Goal: Transaction & Acquisition: Purchase product/service

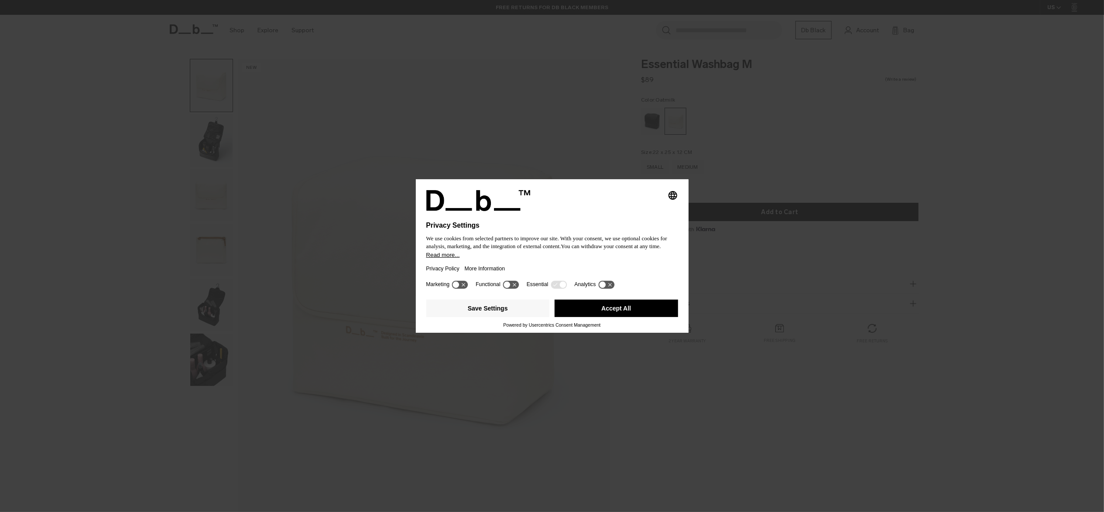
click at [658, 308] on button "Accept All" at bounding box center [616, 308] width 123 height 17
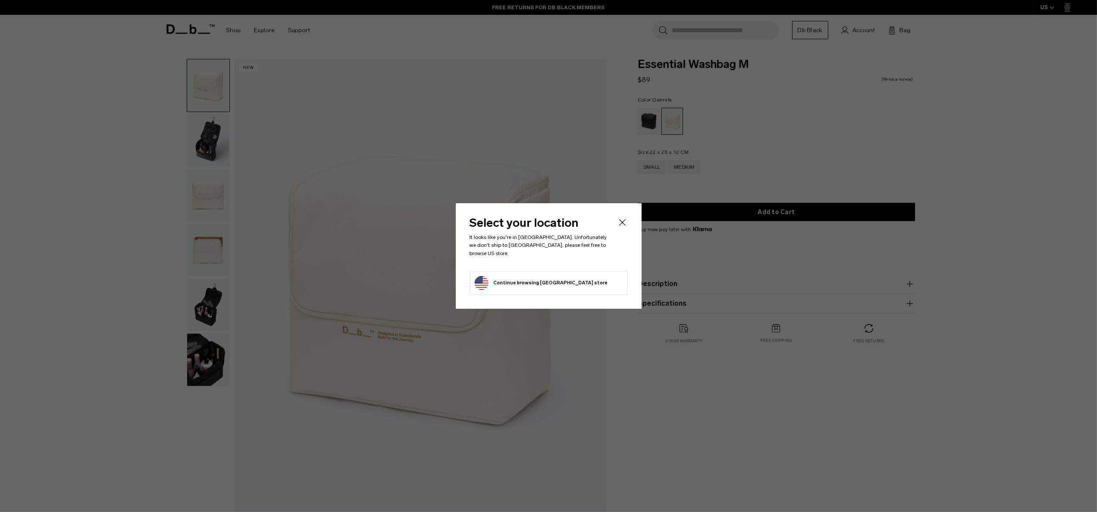
click at [621, 223] on icon "Close" at bounding box center [622, 222] width 10 height 10
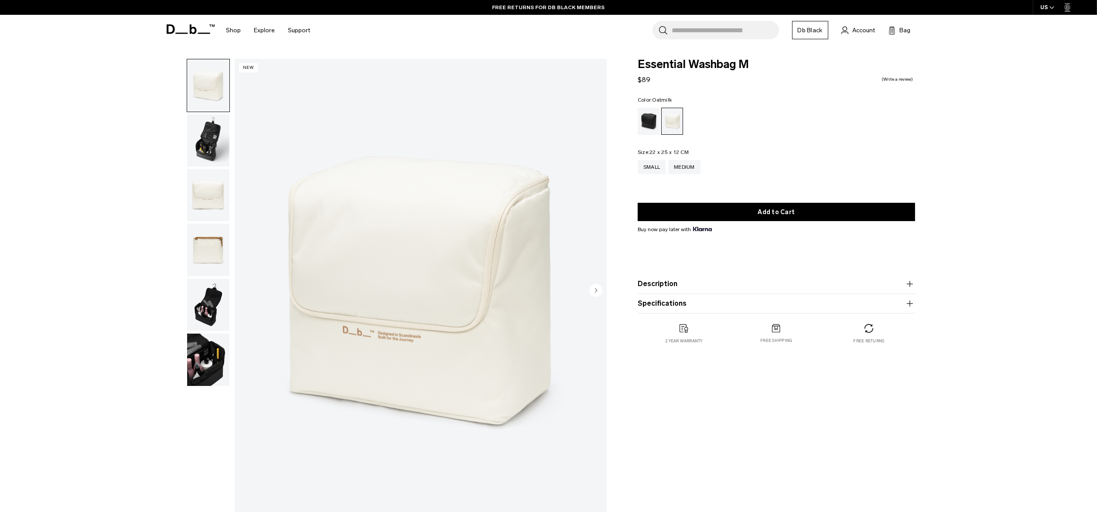
click at [215, 196] on img "button" at bounding box center [208, 195] width 42 height 52
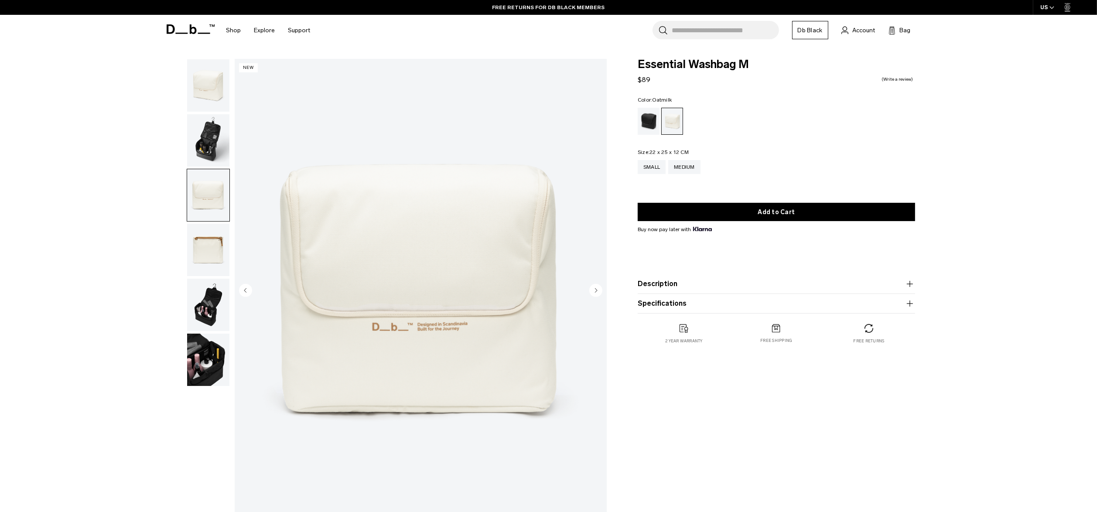
click at [203, 147] on img "button" at bounding box center [208, 140] width 42 height 52
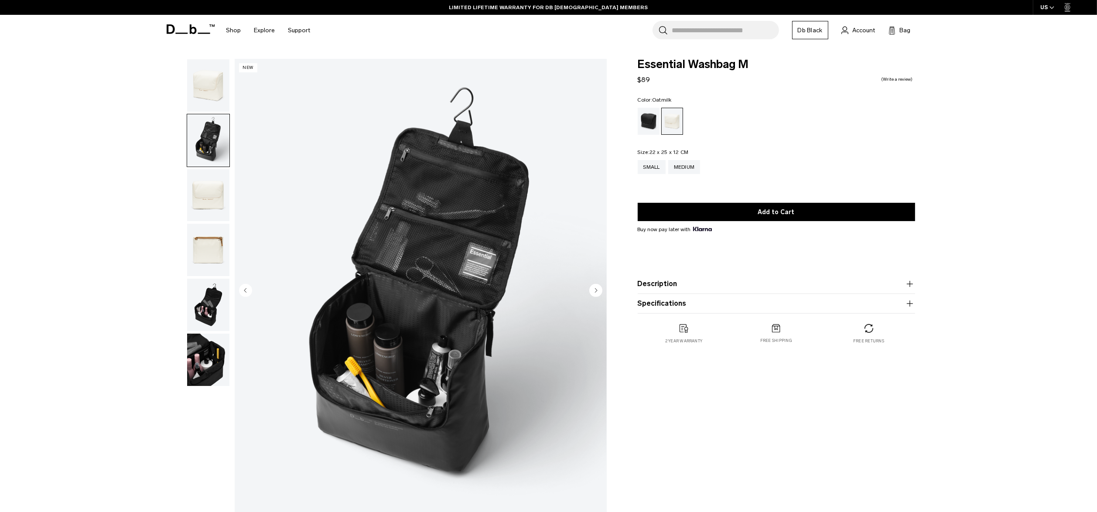
click at [197, 85] on img "button" at bounding box center [208, 85] width 42 height 52
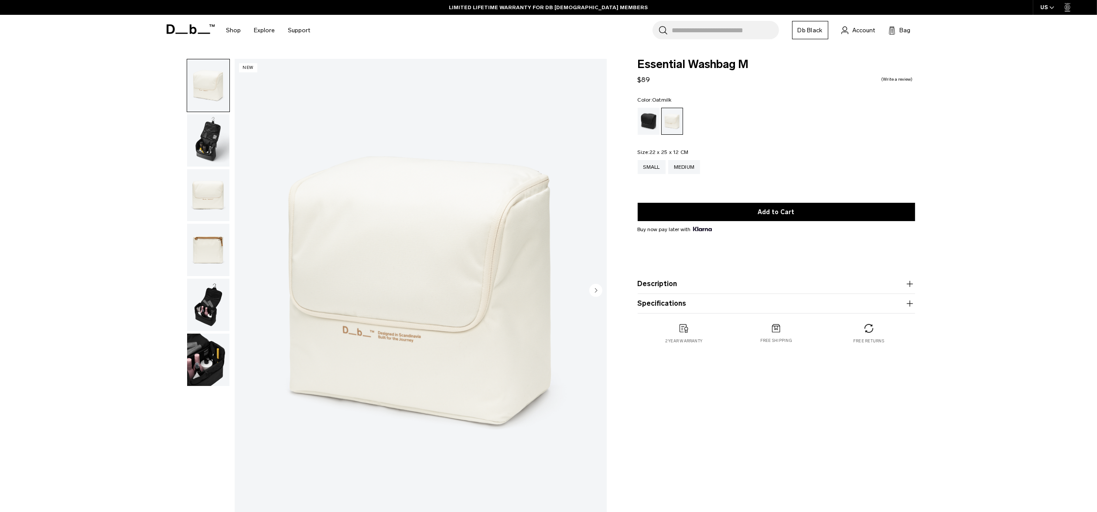
click at [194, 130] on img "button" at bounding box center [208, 140] width 42 height 52
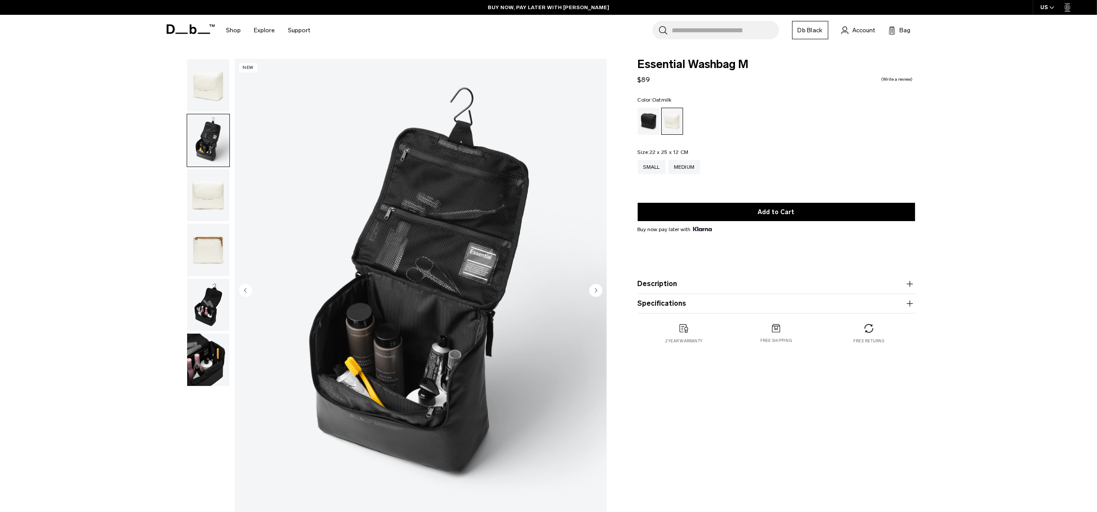
click at [201, 223] on ul at bounding box center [208, 223] width 43 height 328
click at [199, 203] on img "button" at bounding box center [208, 195] width 42 height 52
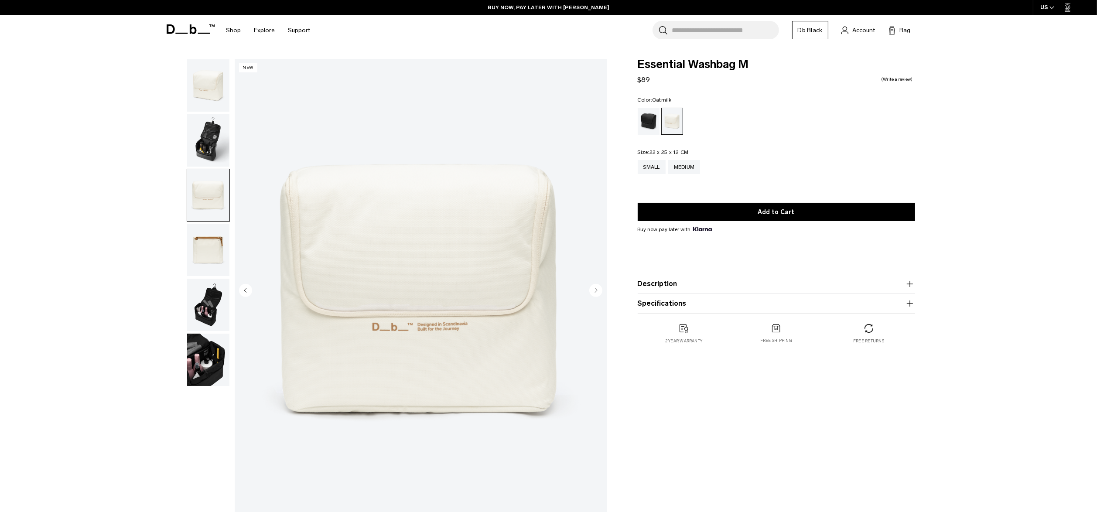
click at [199, 255] on img "button" at bounding box center [208, 250] width 42 height 52
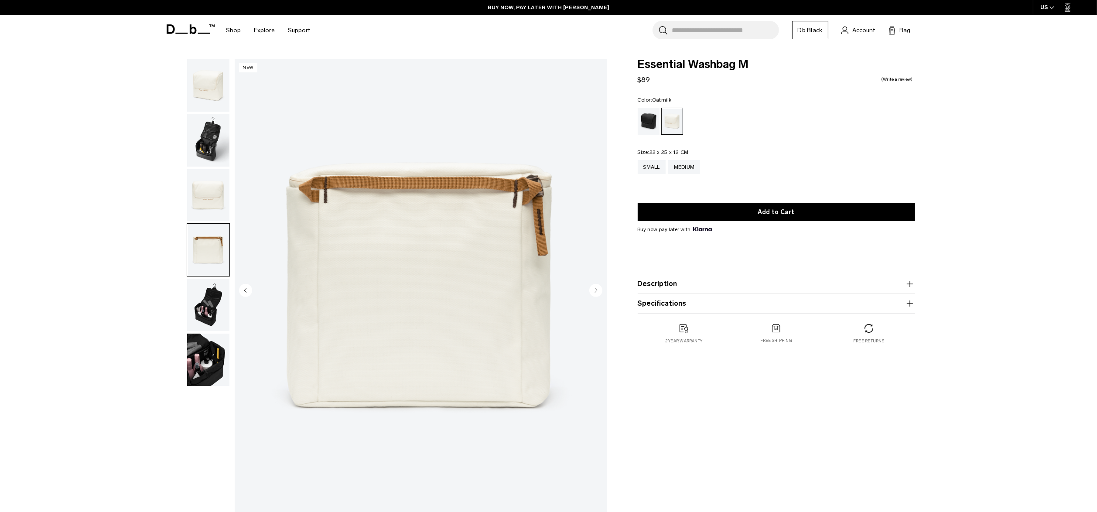
click at [207, 322] on img "button" at bounding box center [208, 305] width 42 height 52
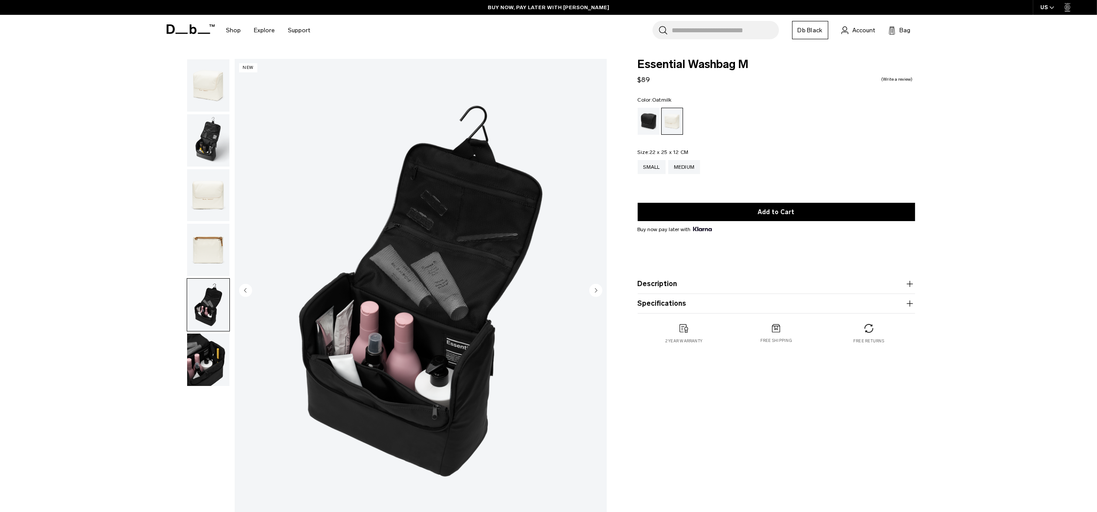
click at [203, 371] on img "button" at bounding box center [208, 360] width 42 height 52
